Goal: Navigation & Orientation: Find specific page/section

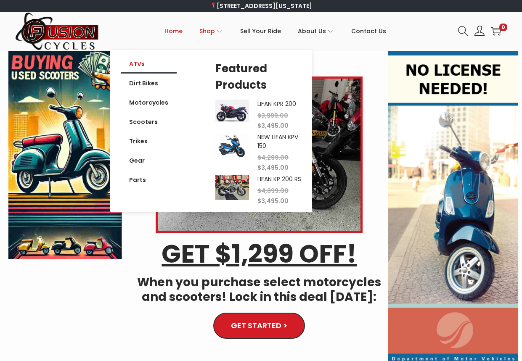
click at [142, 64] on link "ATVs" at bounding box center [149, 63] width 56 height 19
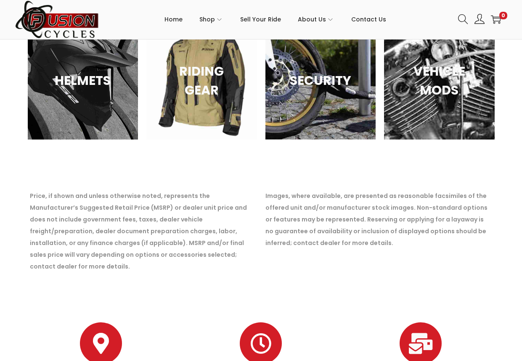
scroll to position [841, 0]
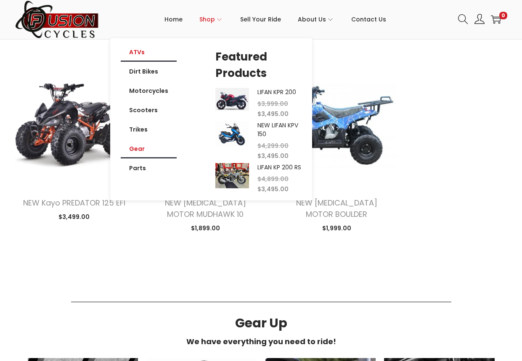
click at [143, 150] on link "Gear" at bounding box center [149, 148] width 56 height 19
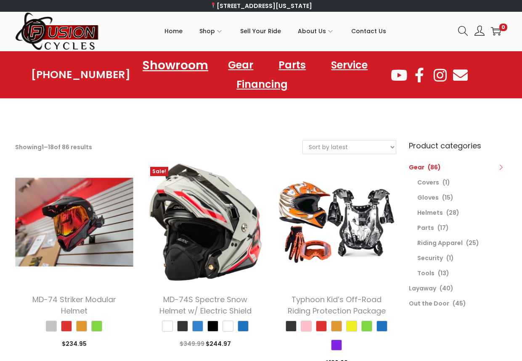
click at [177, 62] on link "Showroom" at bounding box center [175, 64] width 86 height 23
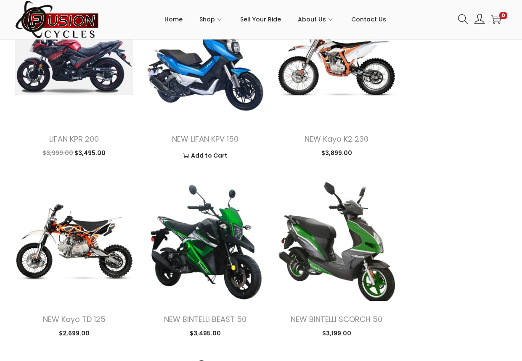
scroll to position [883, 0]
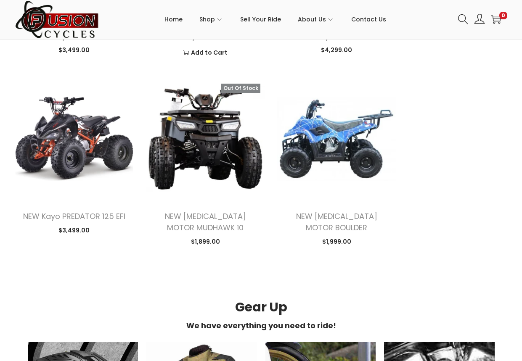
scroll to position [2565, 0]
